Goal: Task Accomplishment & Management: Manage account settings

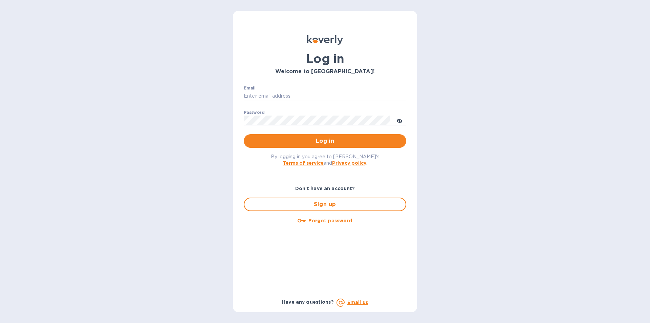
click at [272, 93] on input "Email" at bounding box center [325, 96] width 163 height 10
type input "smittysliquorstewksbury@gmail.com"
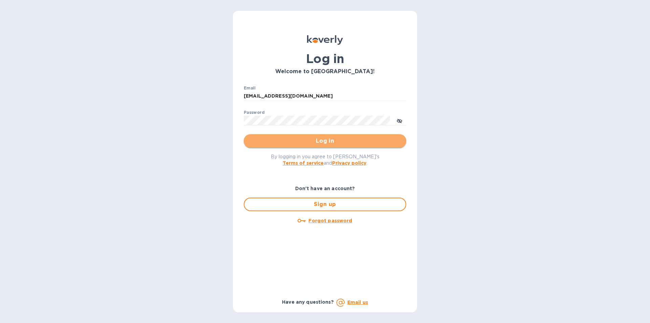
click at [305, 142] on span "Log in" at bounding box center [325, 141] width 152 height 8
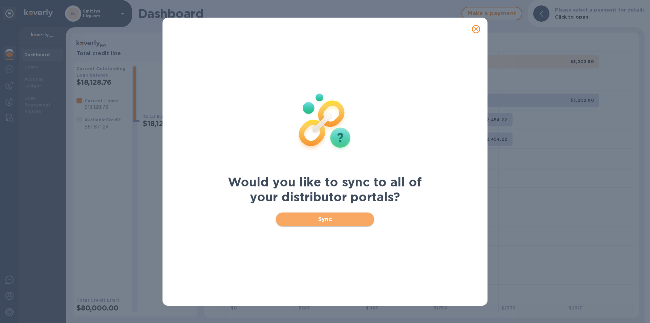
click at [339, 220] on span "Sync" at bounding box center [325, 219] width 88 height 8
